Goal: Task Accomplishment & Management: Use online tool/utility

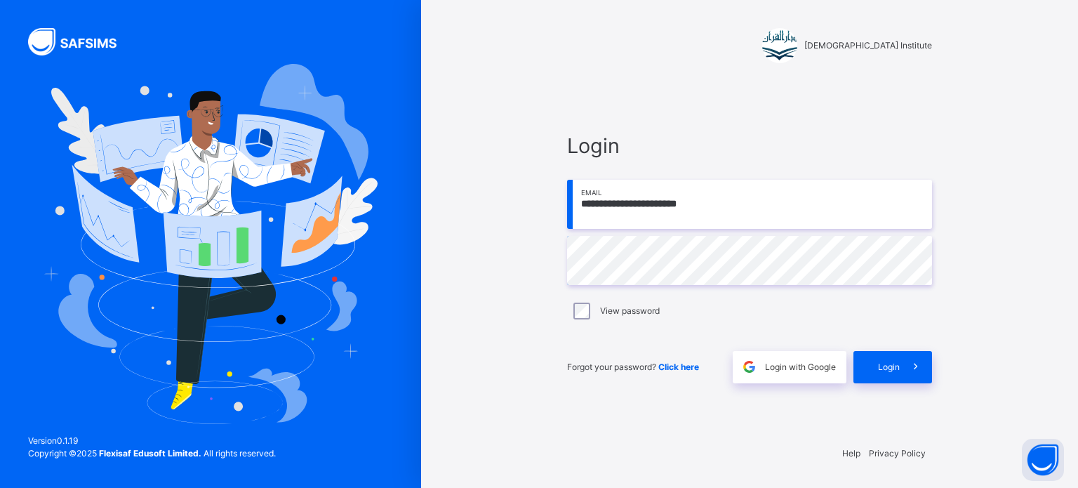
type input "**********"
click at [879, 356] on div "Login" at bounding box center [892, 367] width 79 height 32
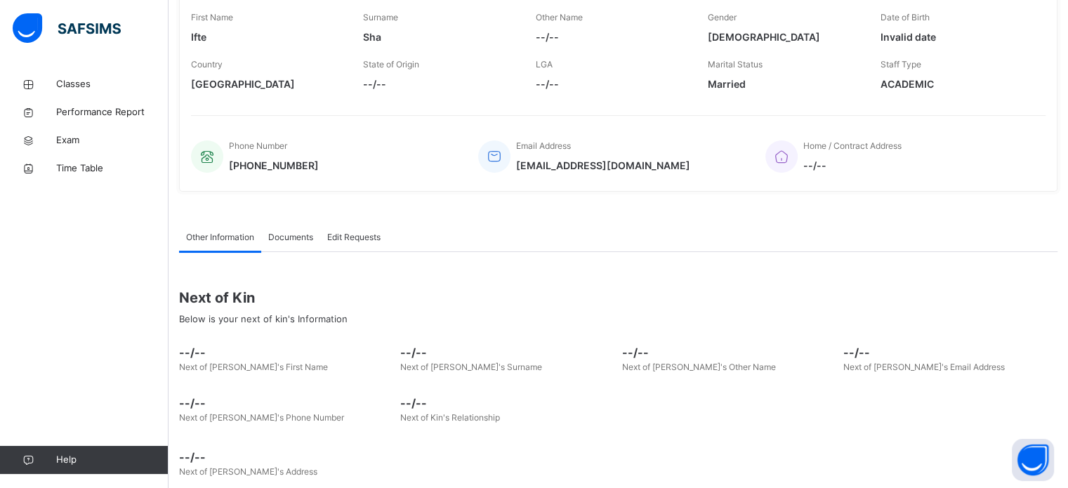
scroll to position [227, 0]
click at [124, 75] on link "Classes" at bounding box center [84, 84] width 168 height 28
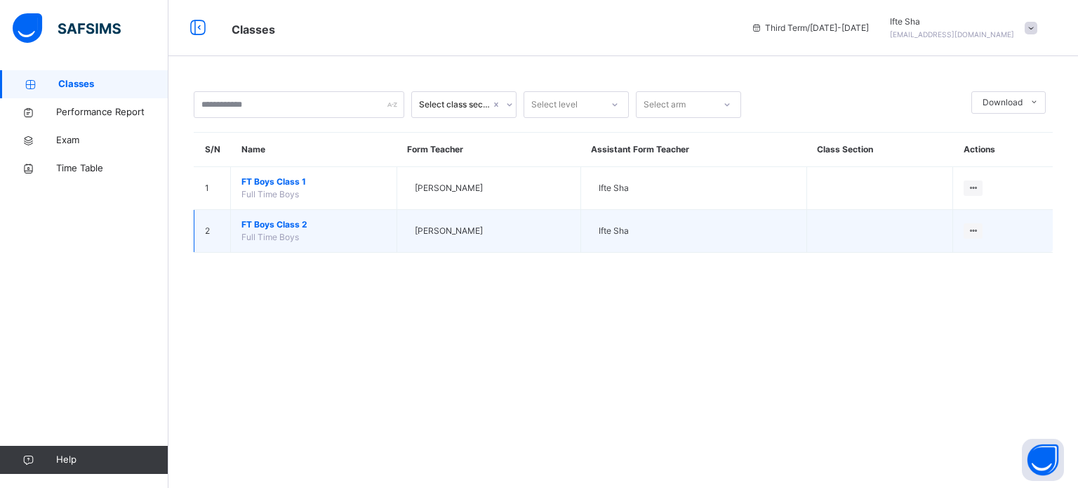
click at [284, 232] on span "Full Time Boys" at bounding box center [270, 237] width 58 height 11
click at [287, 224] on span "FT Boys Class 2" at bounding box center [313, 224] width 145 height 13
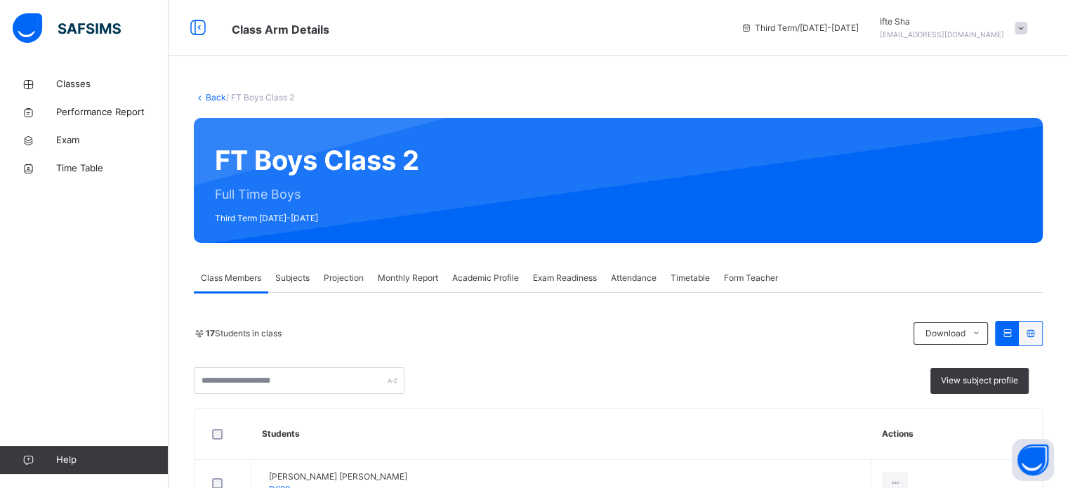
click at [305, 270] on div "Subjects" at bounding box center [292, 278] width 48 height 28
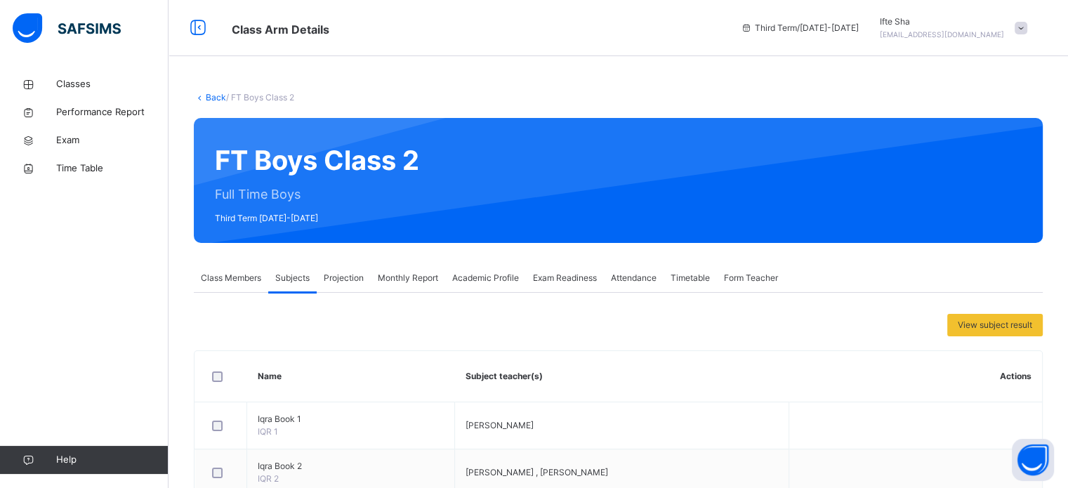
click at [357, 290] on div "Projection" at bounding box center [344, 278] width 54 height 28
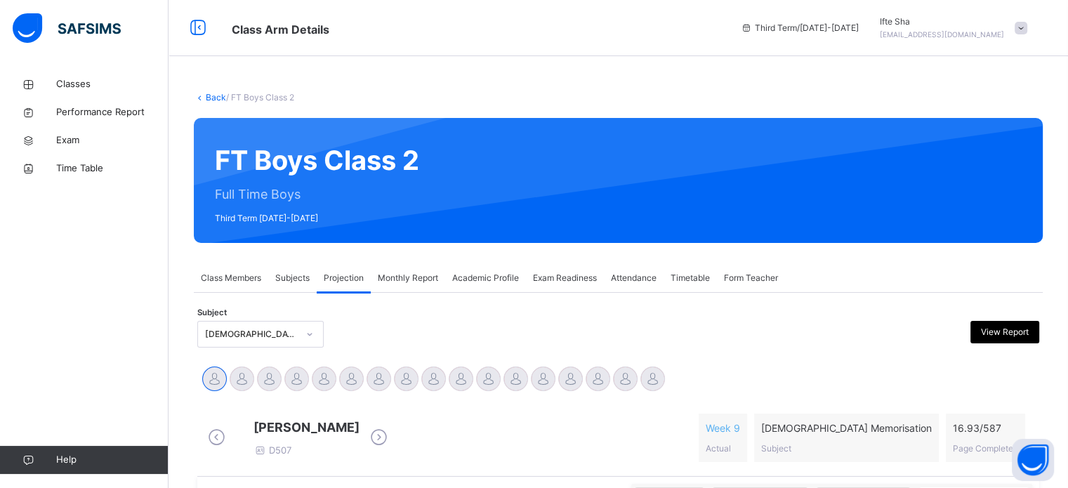
click at [354, 284] on span "Projection" at bounding box center [344, 278] width 40 height 13
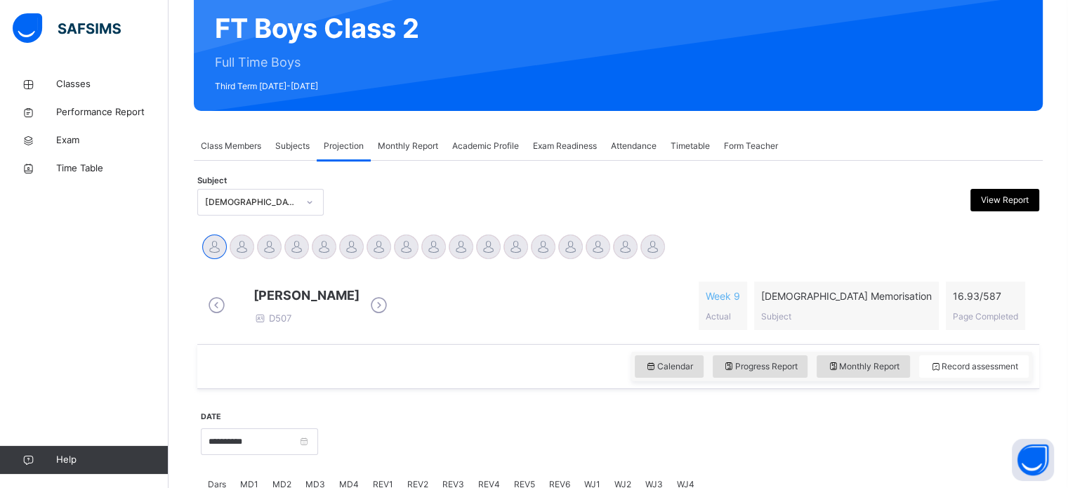
click at [589, 157] on div "Exam Readiness" at bounding box center [565, 146] width 78 height 28
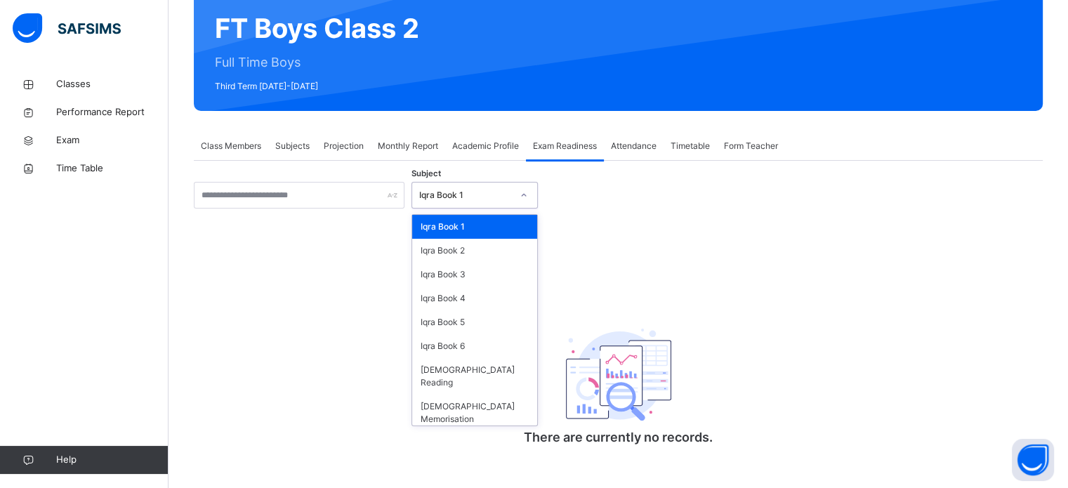
click at [522, 188] on icon at bounding box center [523, 195] width 8 height 14
click at [474, 394] on div "[DEMOGRAPHIC_DATA] Memorisation" at bounding box center [474, 412] width 125 height 36
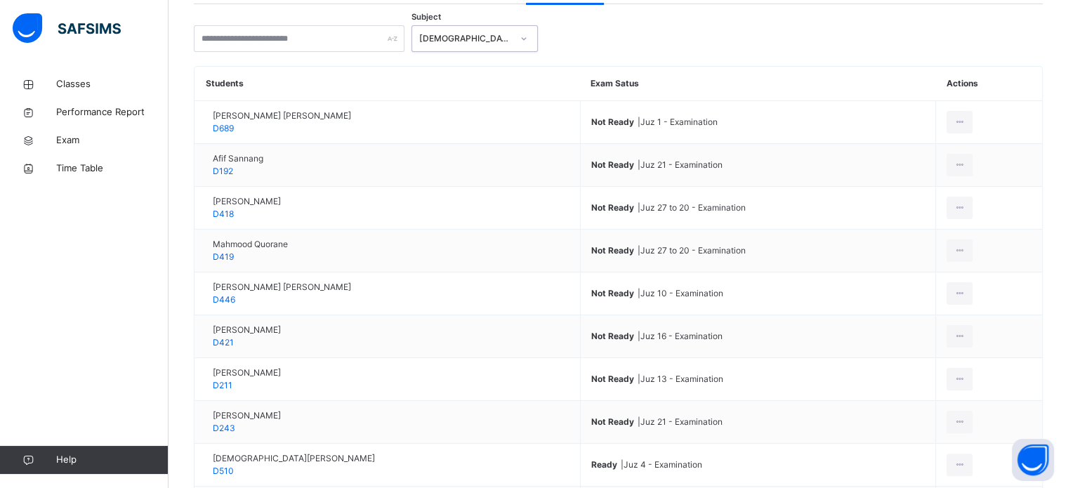
scroll to position [289, 0]
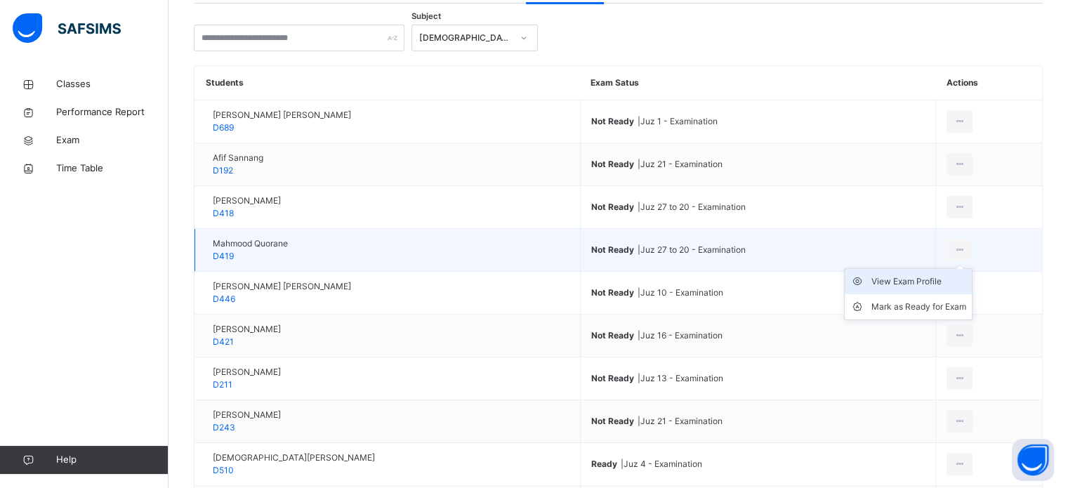
click at [933, 294] on li "View Exam Profile" at bounding box center [907, 281] width 127 height 25
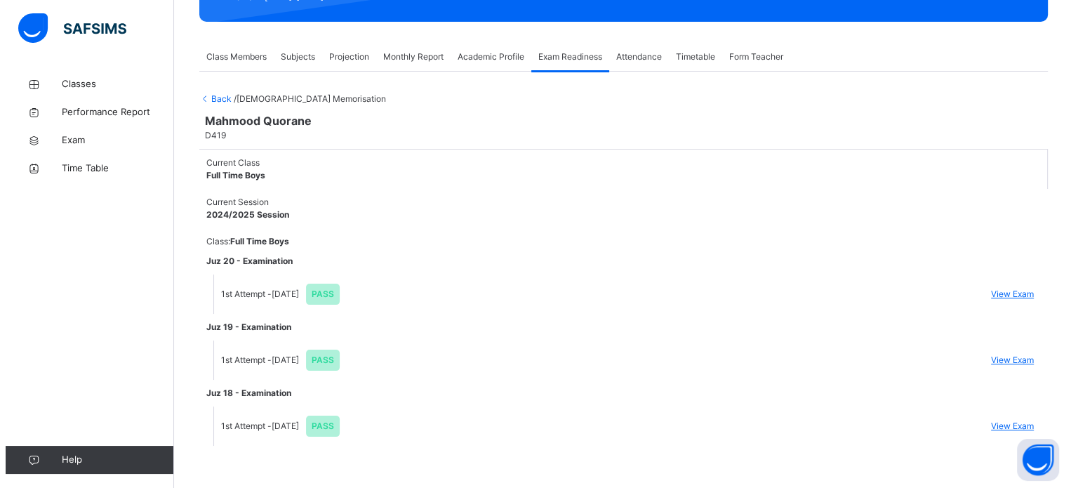
scroll to position [227, 0]
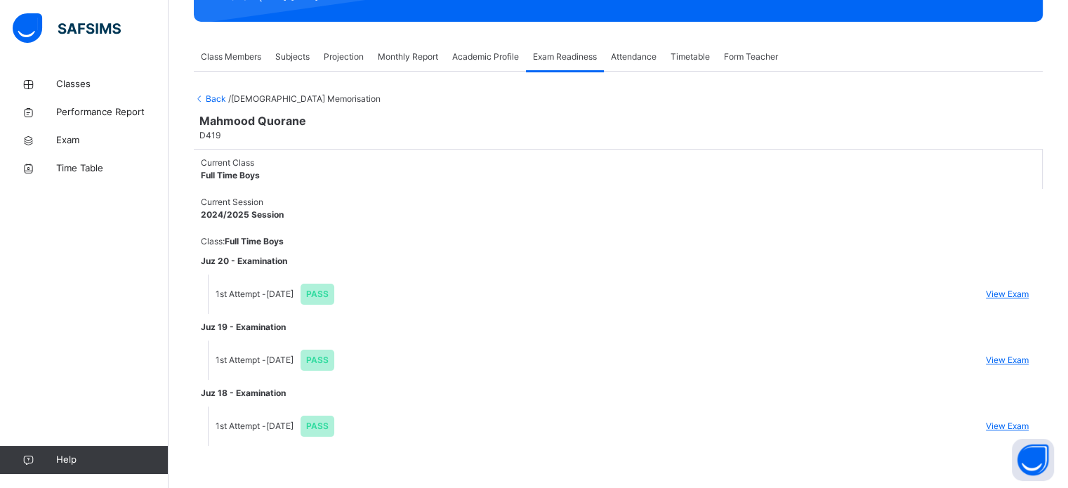
click at [1002, 288] on span "View Exam" at bounding box center [1006, 294] width 43 height 13
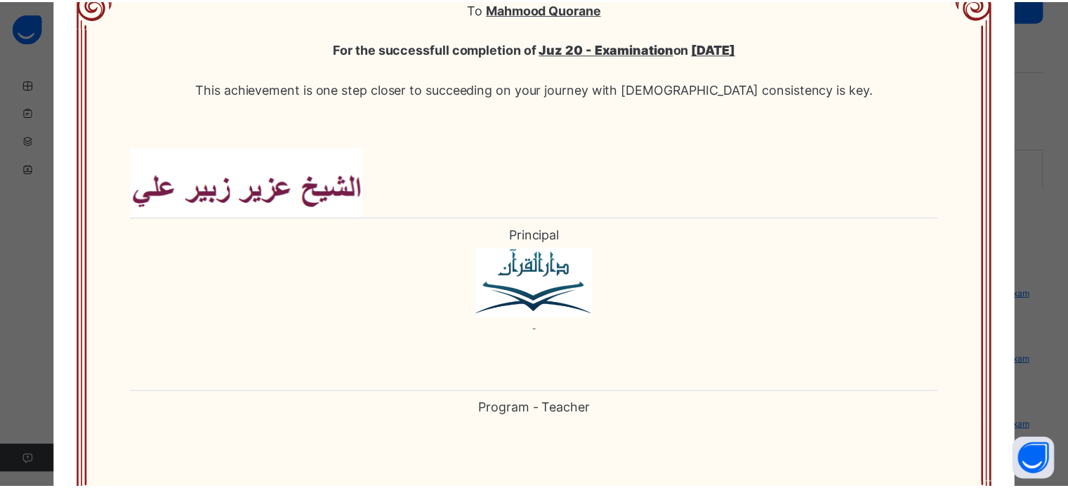
scroll to position [0, 0]
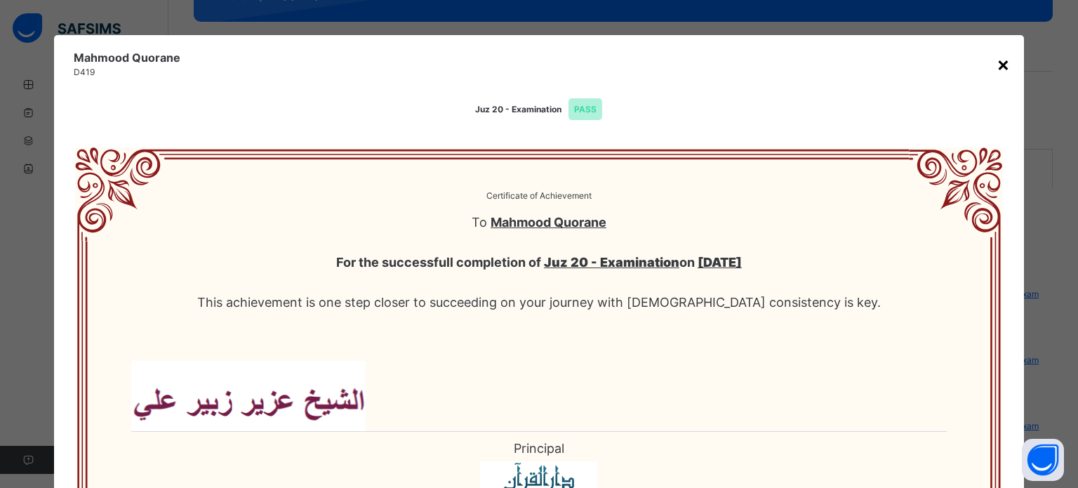
click at [997, 64] on div "×" at bounding box center [1003, 63] width 13 height 29
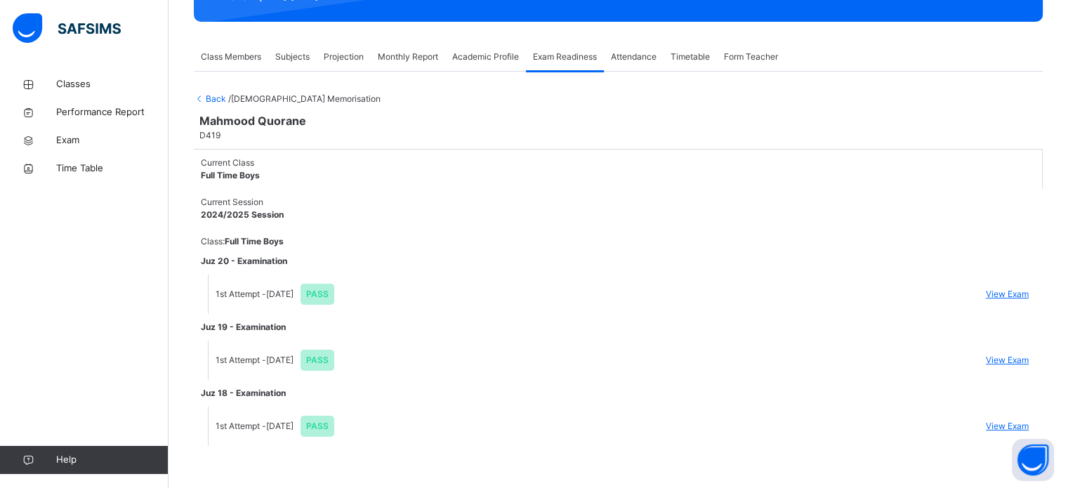
click at [216, 93] on span "Back" at bounding box center [211, 98] width 34 height 11
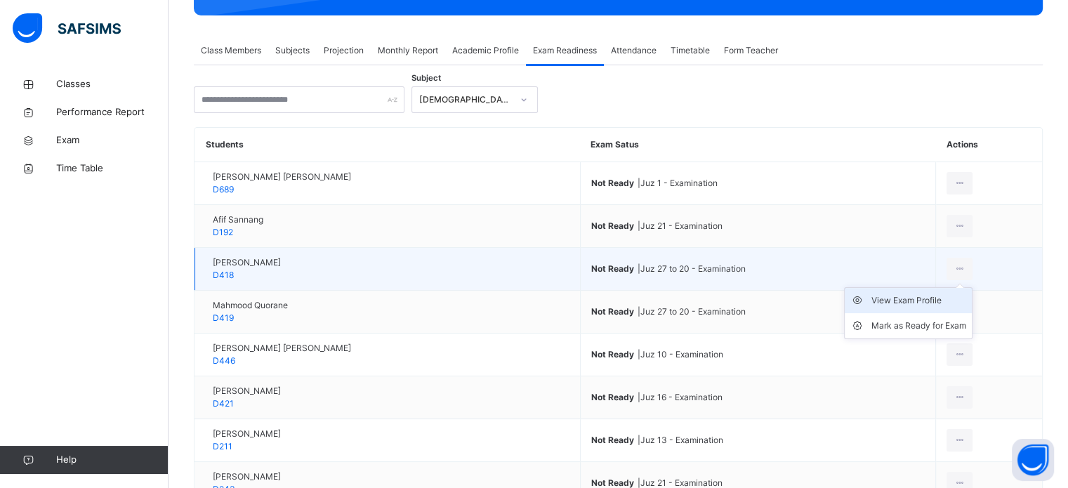
click at [921, 298] on div "View Exam Profile" at bounding box center [918, 300] width 95 height 14
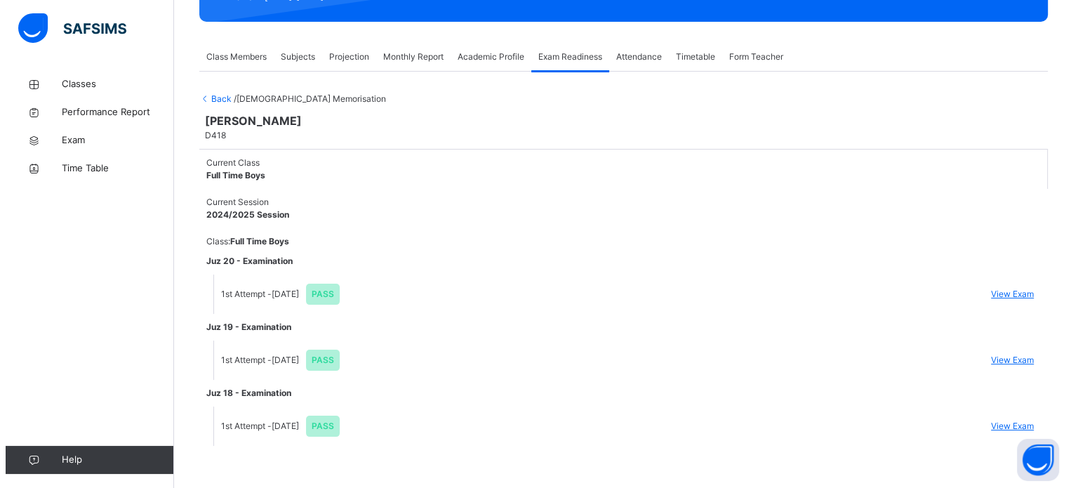
scroll to position [227, 0]
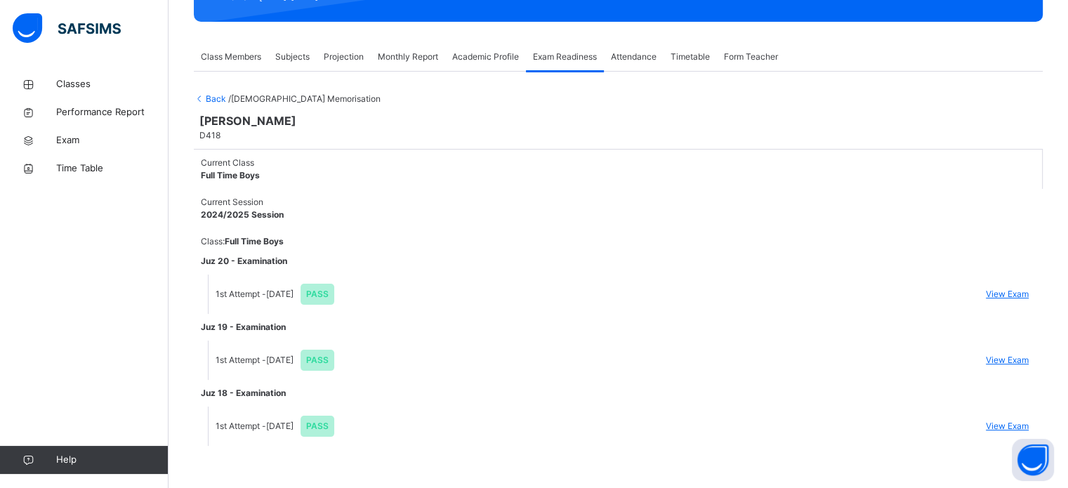
click at [1011, 288] on span "View Exam" at bounding box center [1006, 294] width 43 height 13
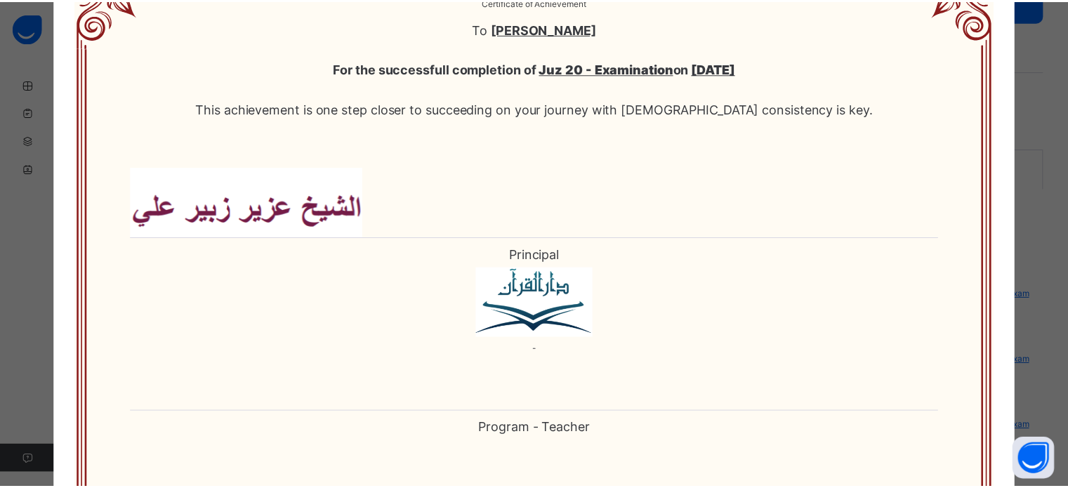
scroll to position [0, 0]
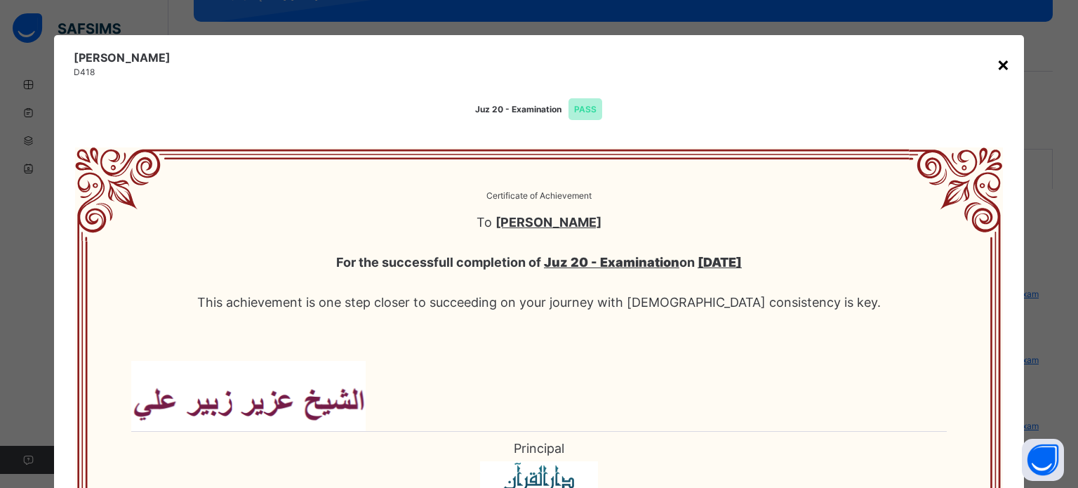
click at [997, 69] on div "×" at bounding box center [1003, 63] width 13 height 29
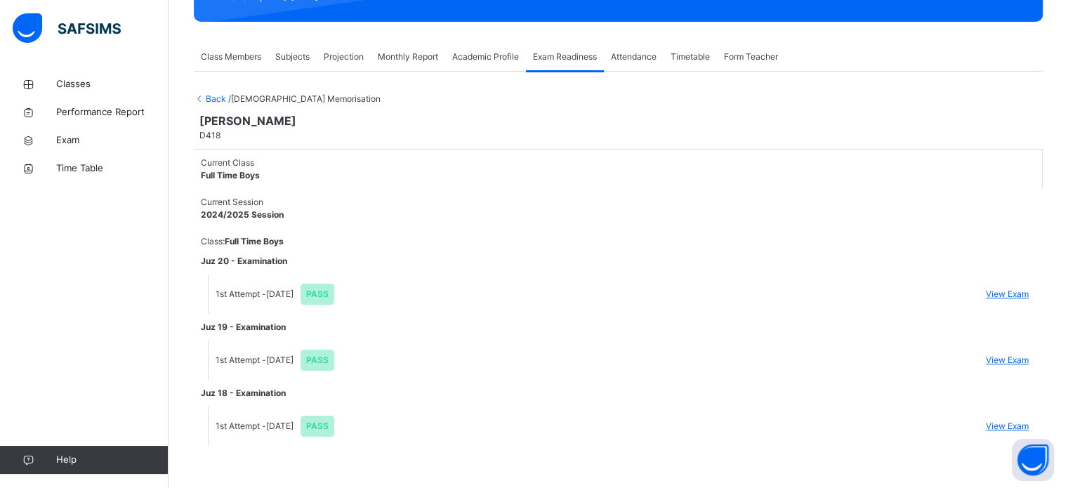
click at [211, 86] on div "Back / [DEMOGRAPHIC_DATA] Memorisation [PERSON_NAME] Asmi D418 Current Class Fu…" at bounding box center [618, 262] width 849 height 381
click at [211, 93] on span "Back" at bounding box center [211, 98] width 34 height 11
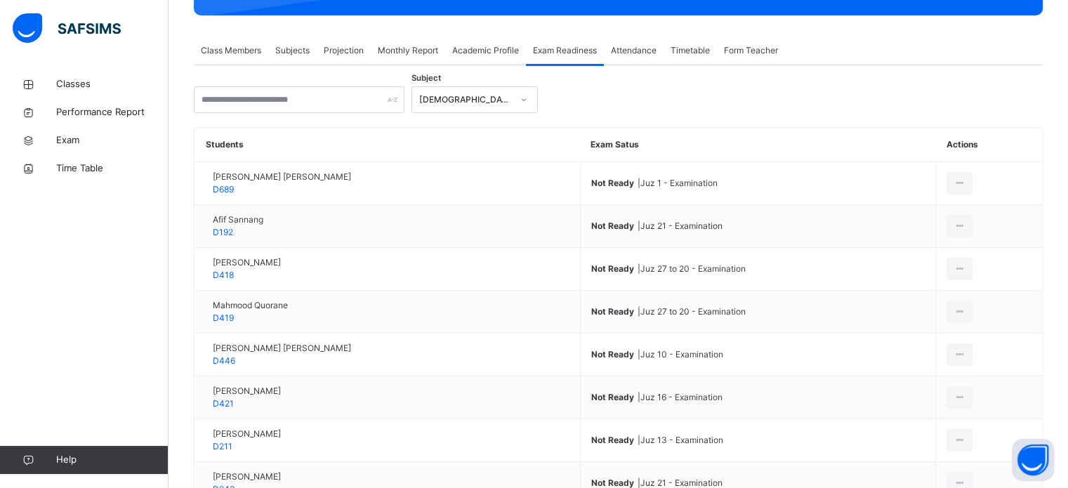
click at [354, 54] on span "Projection" at bounding box center [344, 50] width 40 height 13
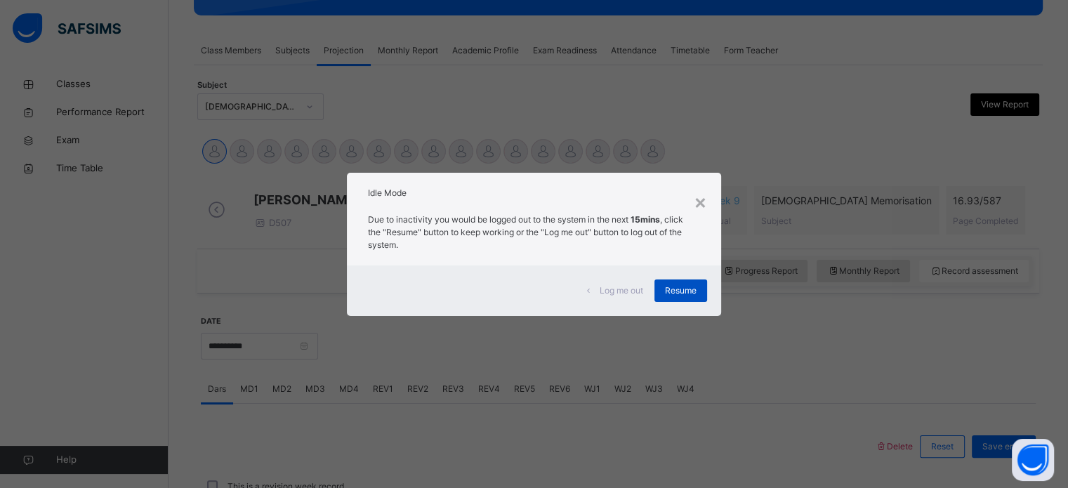
click at [668, 293] on span "Resume" at bounding box center [681, 290] width 32 height 13
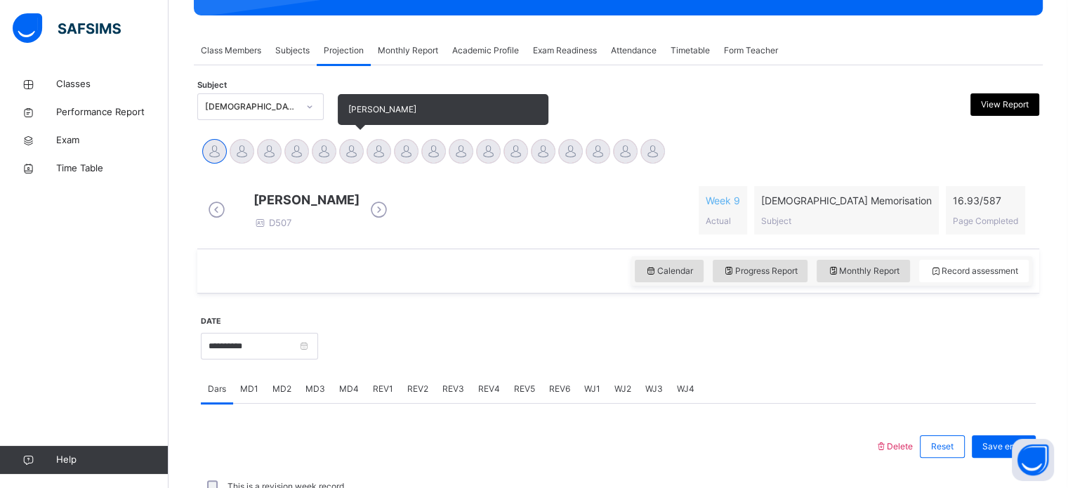
click at [345, 144] on div at bounding box center [351, 151] width 25 height 25
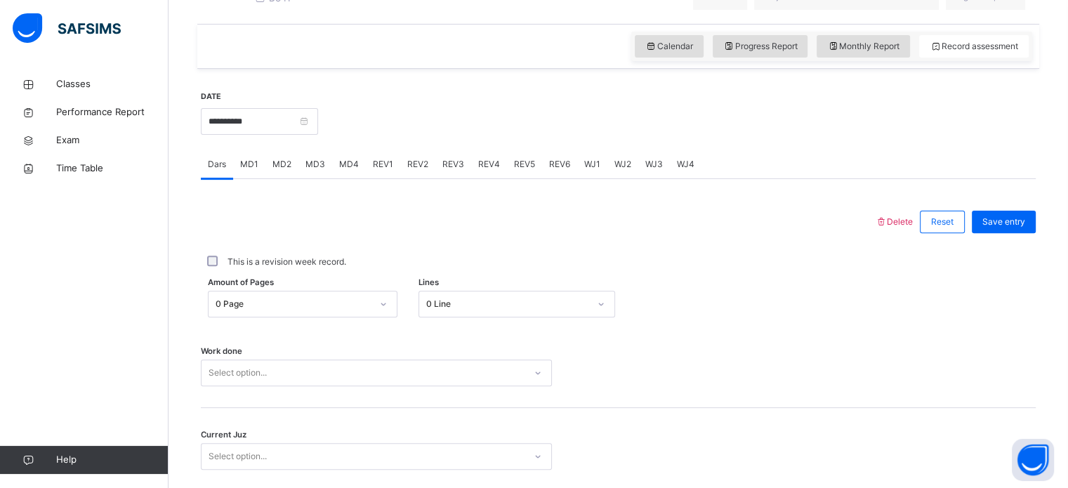
scroll to position [566, 0]
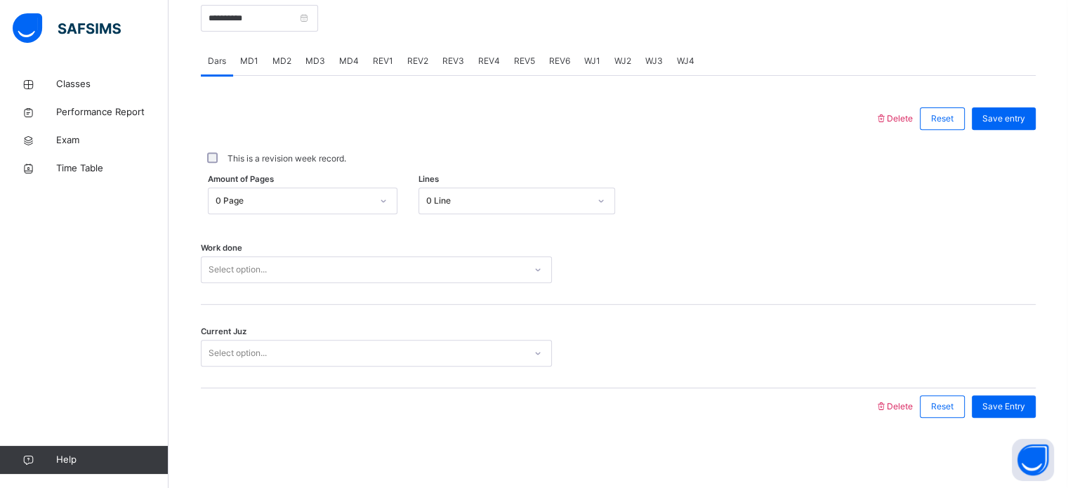
click at [525, 190] on div "0 Line" at bounding box center [503, 201] width 168 height 22
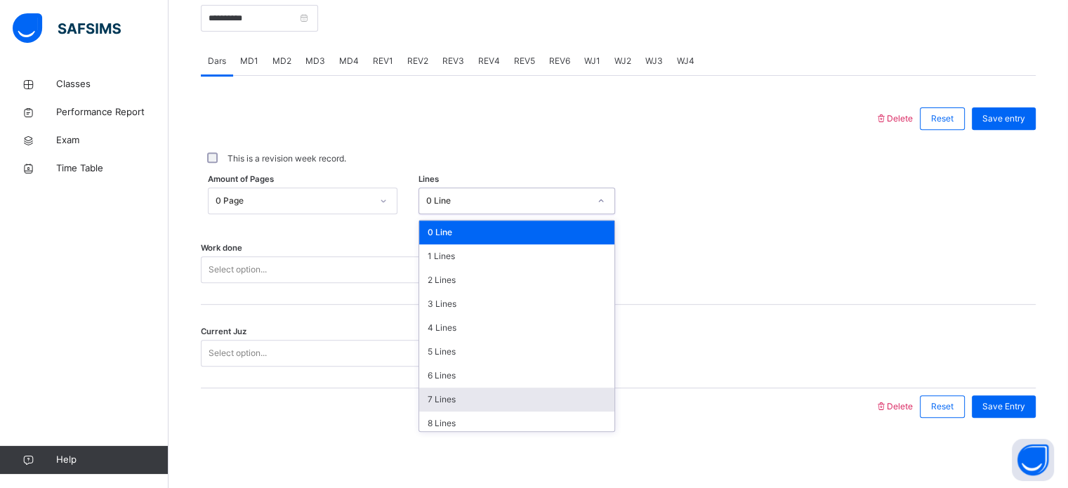
click at [446, 397] on div "7 Lines" at bounding box center [516, 399] width 195 height 24
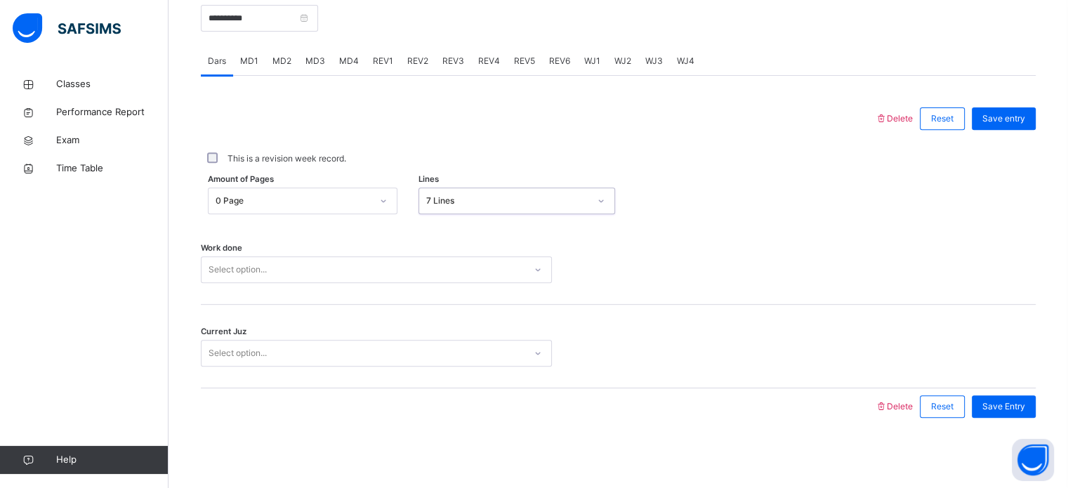
click at [354, 273] on div "Select option..." at bounding box center [362, 270] width 323 height 22
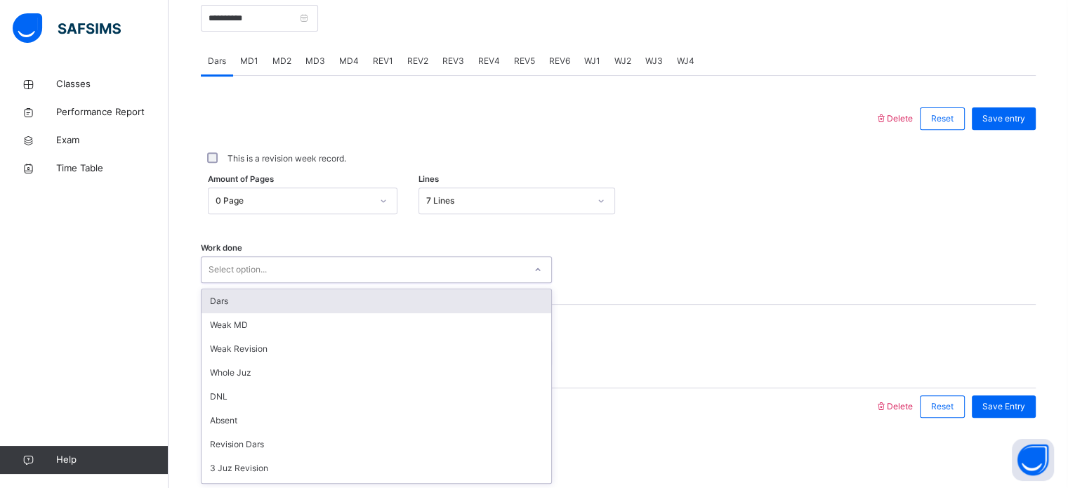
click at [222, 307] on div "Dars" at bounding box center [376, 301] width 350 height 24
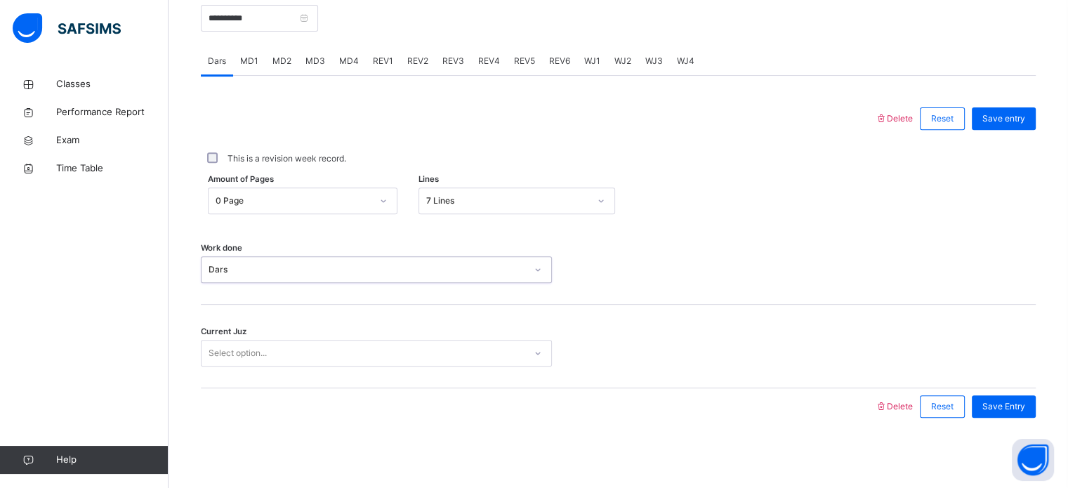
click at [235, 345] on div "Select option..." at bounding box center [237, 353] width 58 height 27
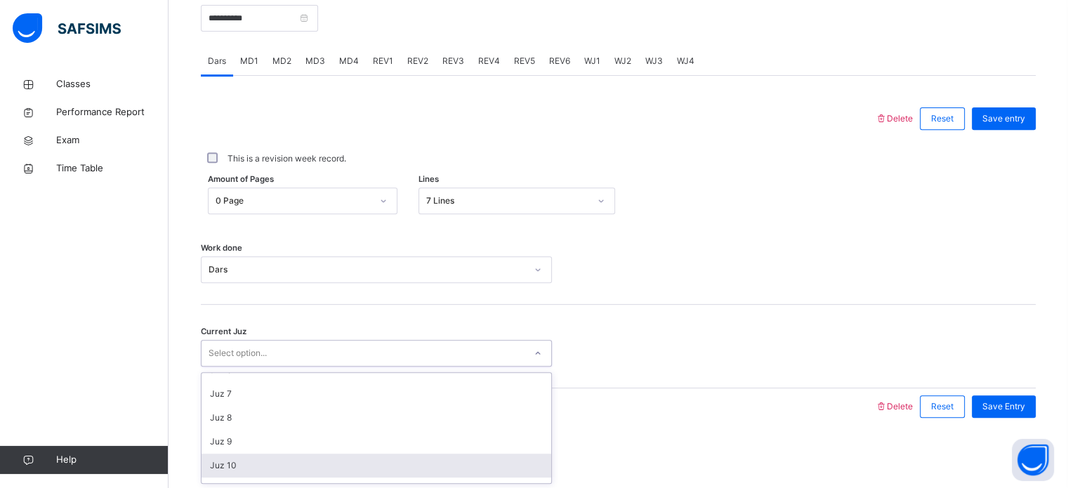
click at [256, 473] on div "Juz 10" at bounding box center [376, 465] width 350 height 24
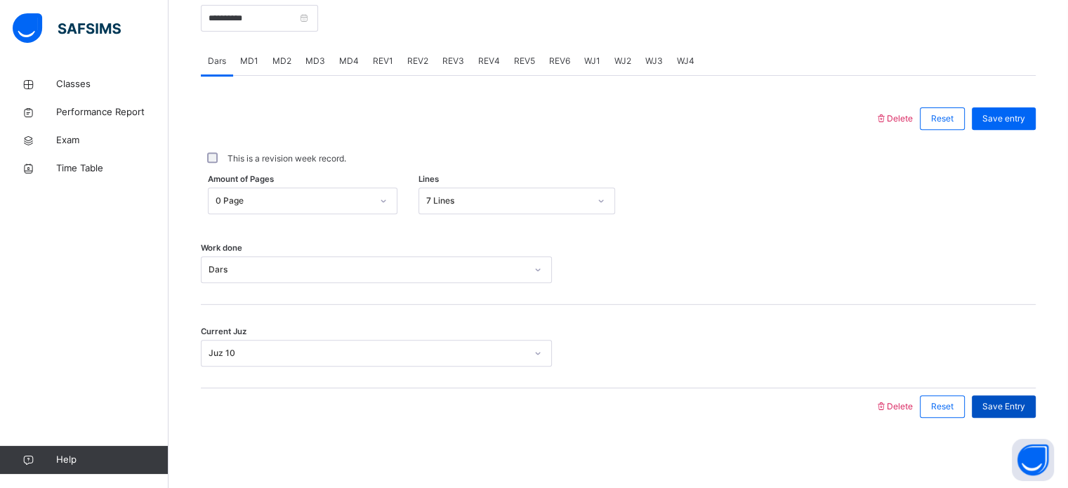
click at [1009, 401] on span "Save Entry" at bounding box center [1003, 406] width 43 height 13
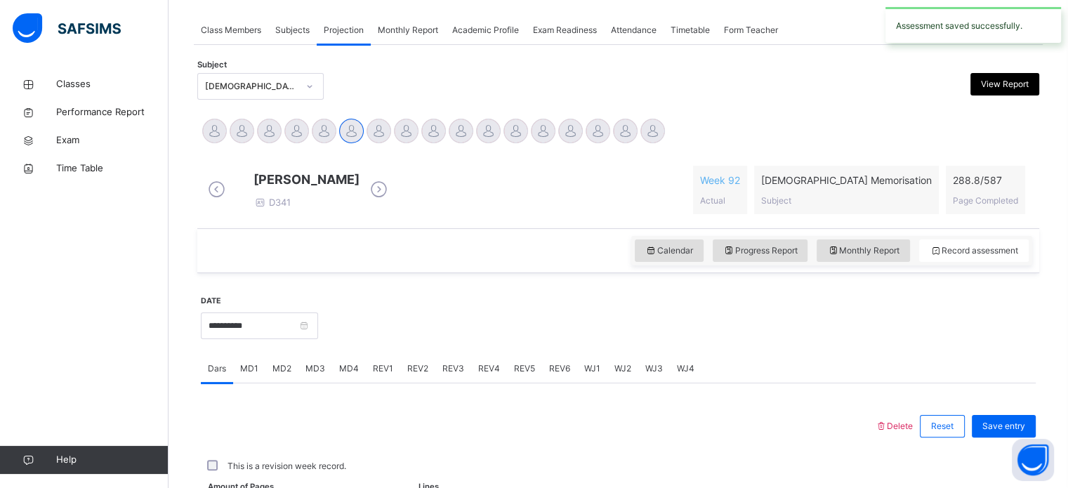
scroll to position [566, 0]
